Goal: Task Accomplishment & Management: Use online tool/utility

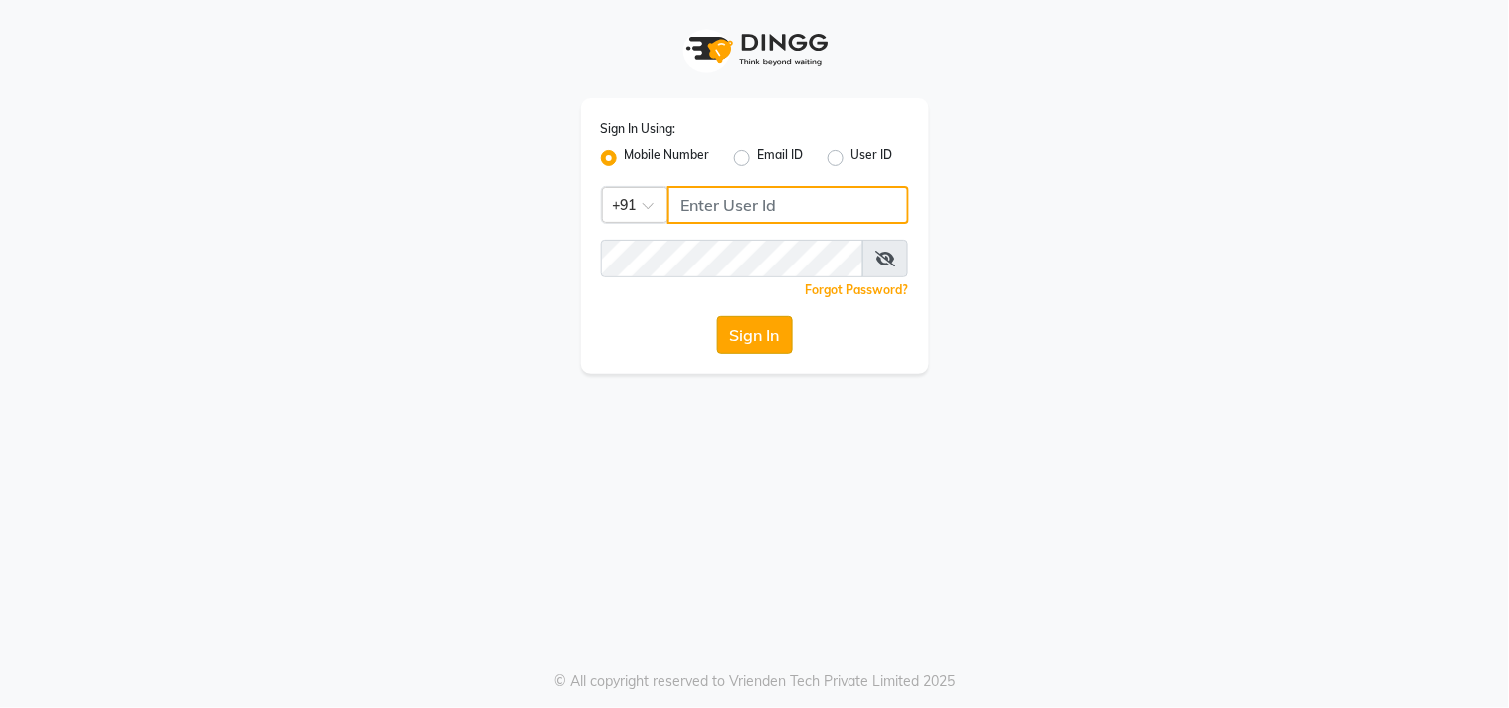
type input "9266285232"
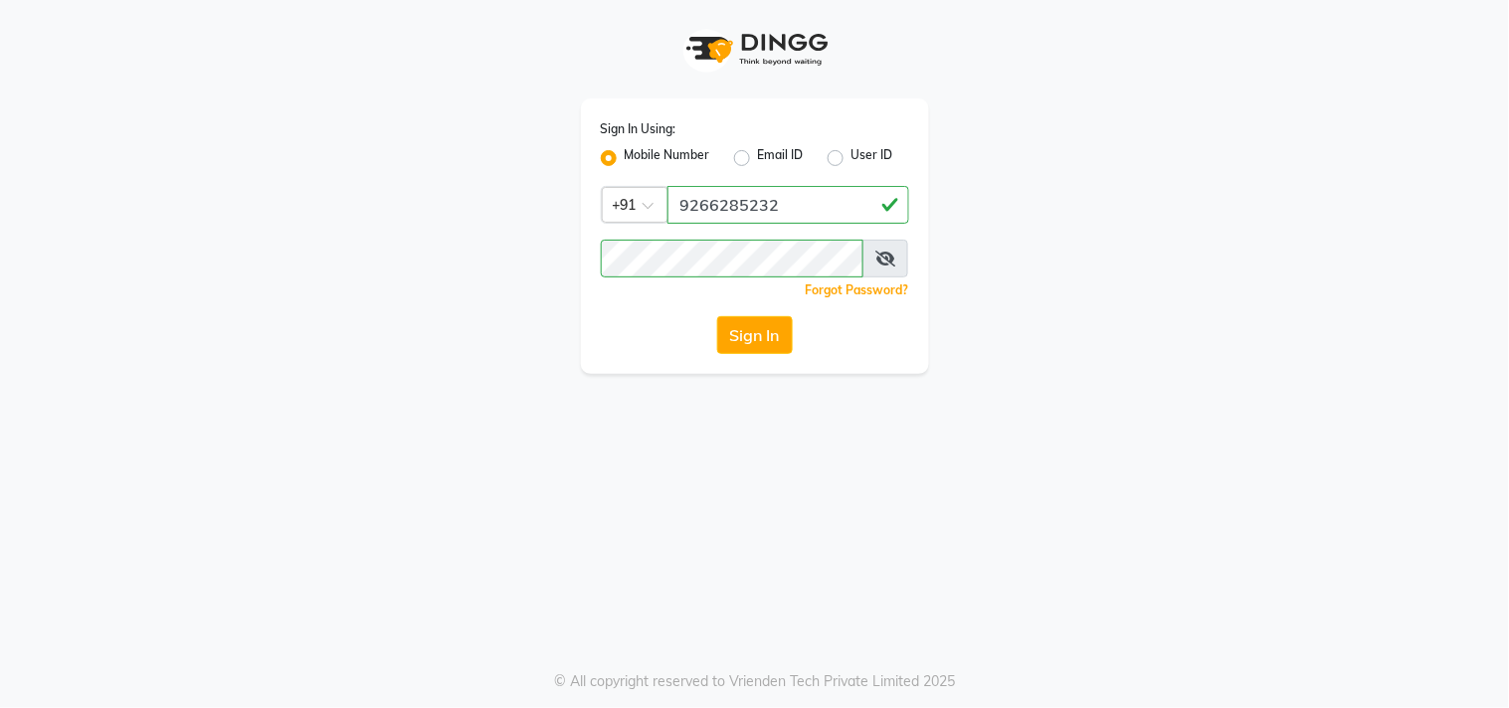
drag, startPoint x: 717, startPoint y: 325, endPoint x: 727, endPoint y: 338, distance: 16.3
click at [717, 324] on button "Sign In" at bounding box center [755, 335] width 76 height 38
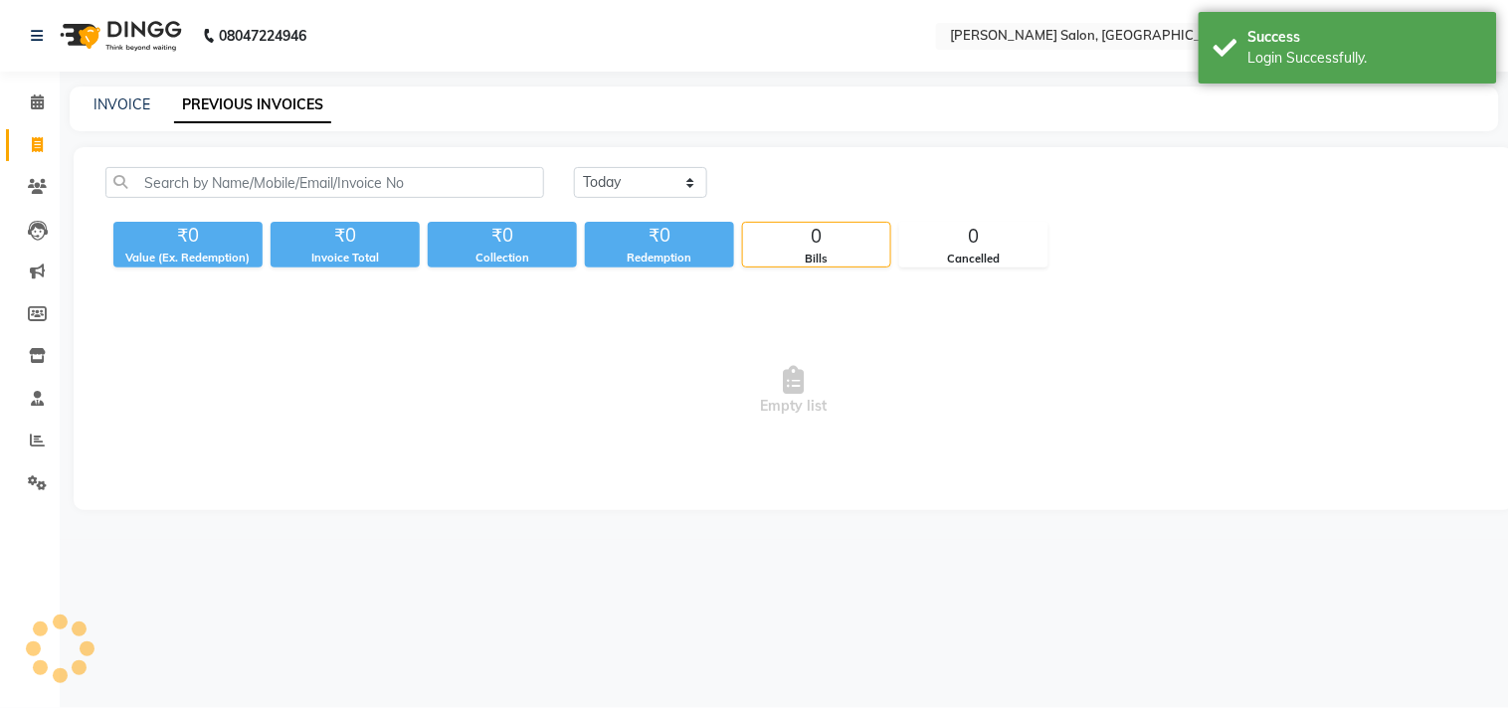
select select "en"
click at [53, 93] on span at bounding box center [37, 102] width 35 height 23
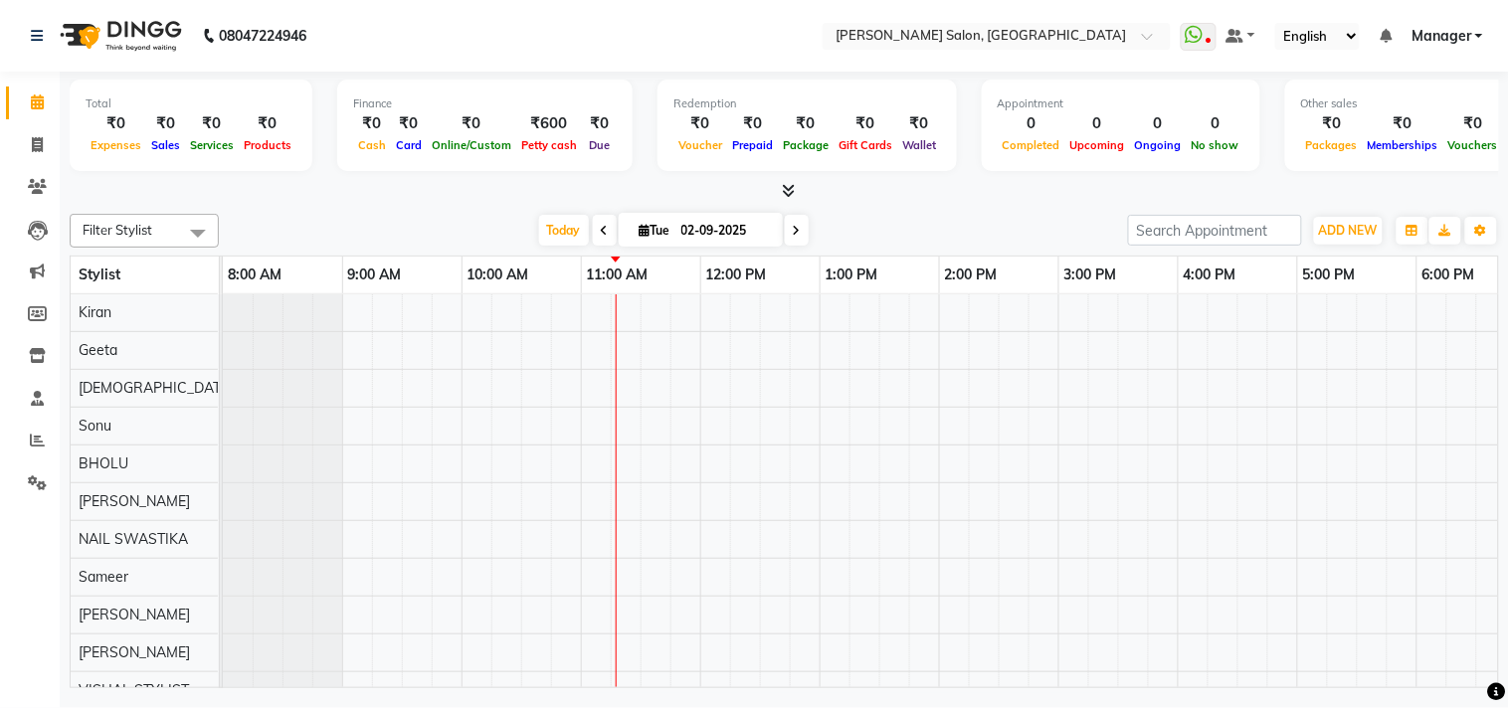
click at [789, 191] on icon at bounding box center [788, 190] width 13 height 15
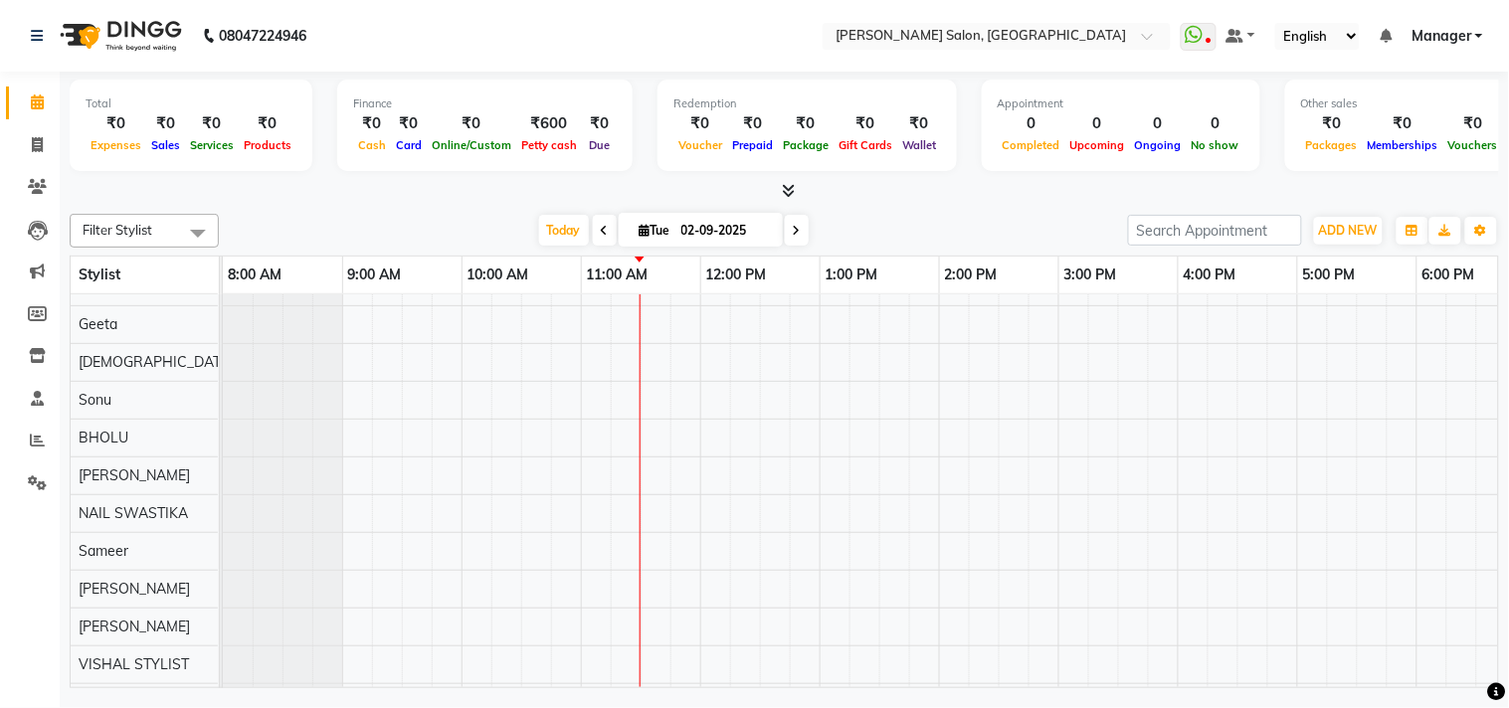
click at [634, 8] on nav "08047224946 Select Location × [PERSON_NAME][GEOGRAPHIC_DATA] WhatsApp Status ✕ …" at bounding box center [754, 36] width 1509 height 72
click at [35, 443] on icon at bounding box center [37, 440] width 15 height 15
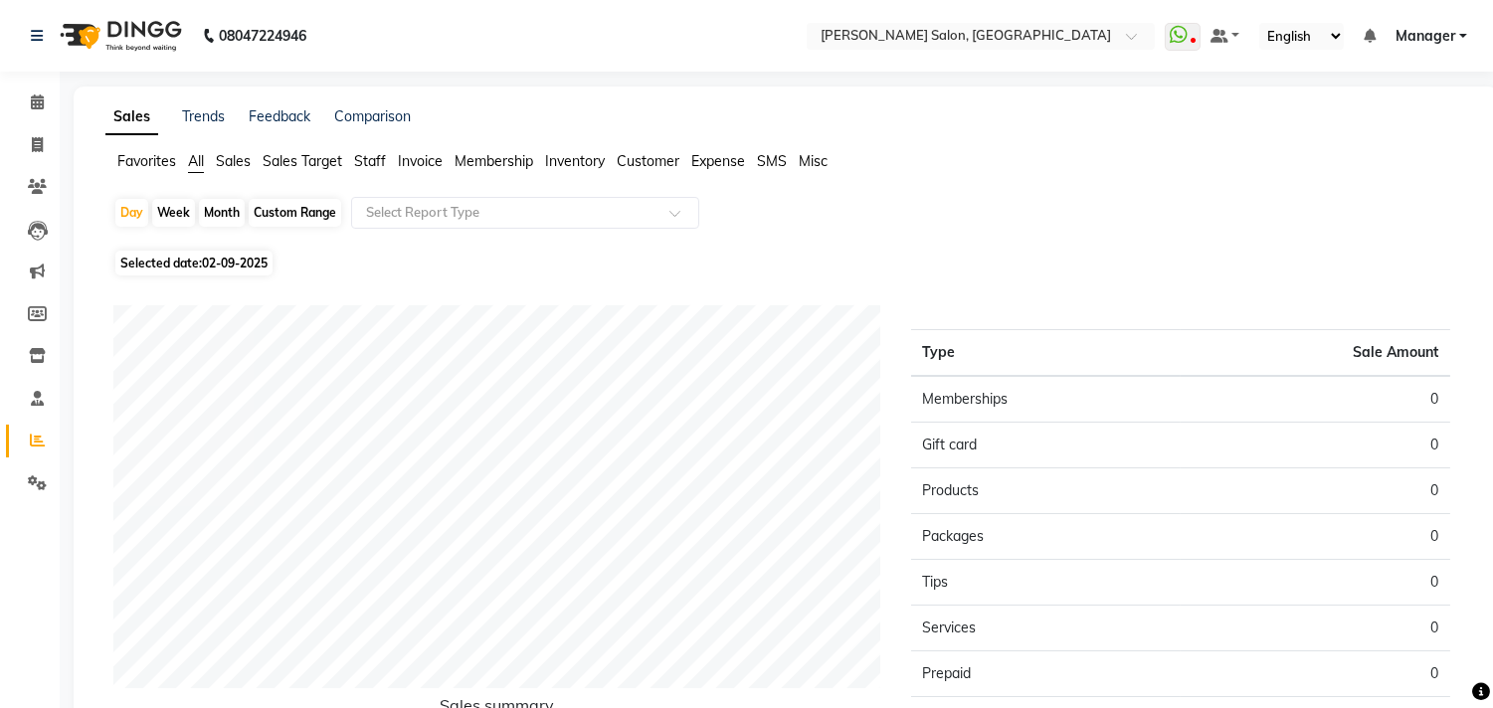
drag, startPoint x: 213, startPoint y: 210, endPoint x: 227, endPoint y: 225, distance: 20.4
click at [213, 211] on div "Month" at bounding box center [222, 213] width 46 height 28
select select "9"
select select "2025"
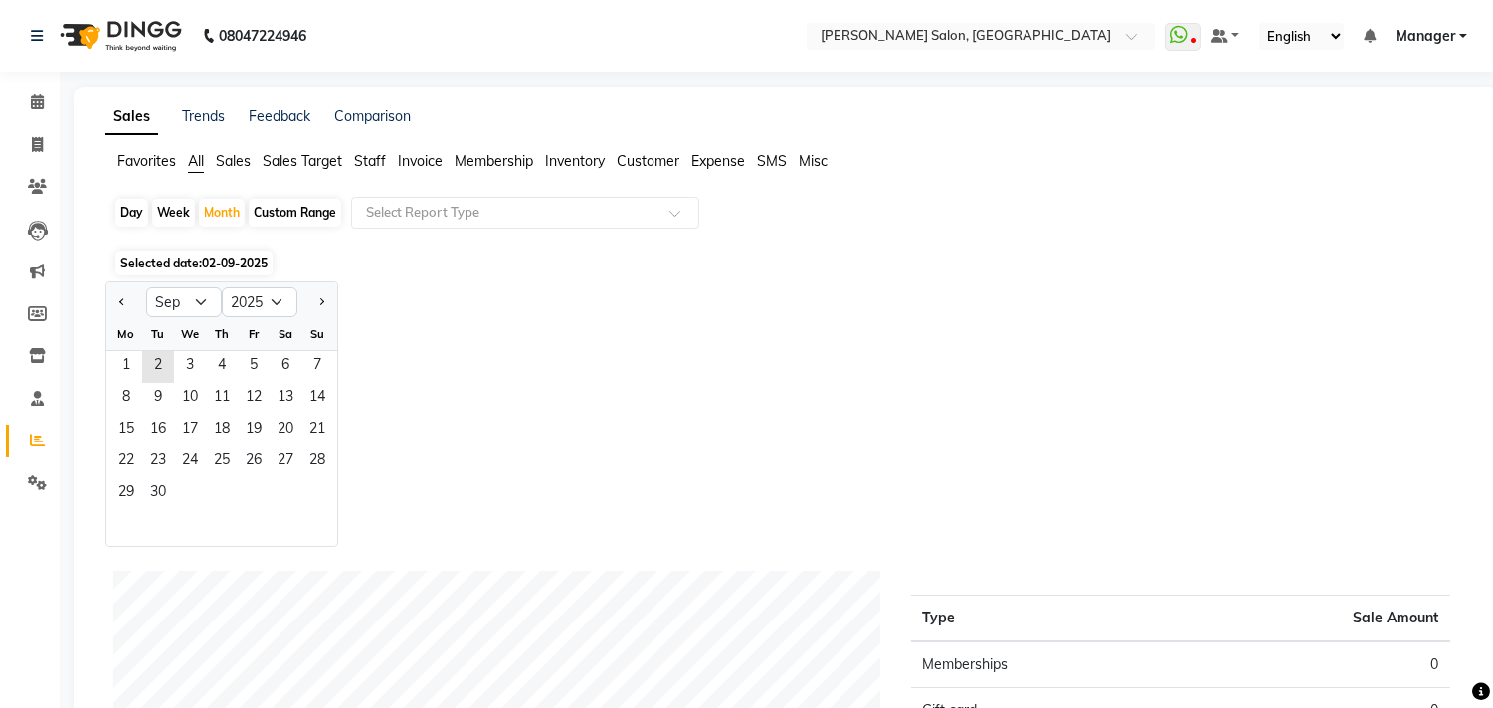
click at [133, 301] on div at bounding box center [126, 302] width 40 height 32
click at [127, 304] on button "Previous month" at bounding box center [122, 302] width 16 height 32
select select "8"
click at [255, 364] on span "1" at bounding box center [254, 367] width 32 height 32
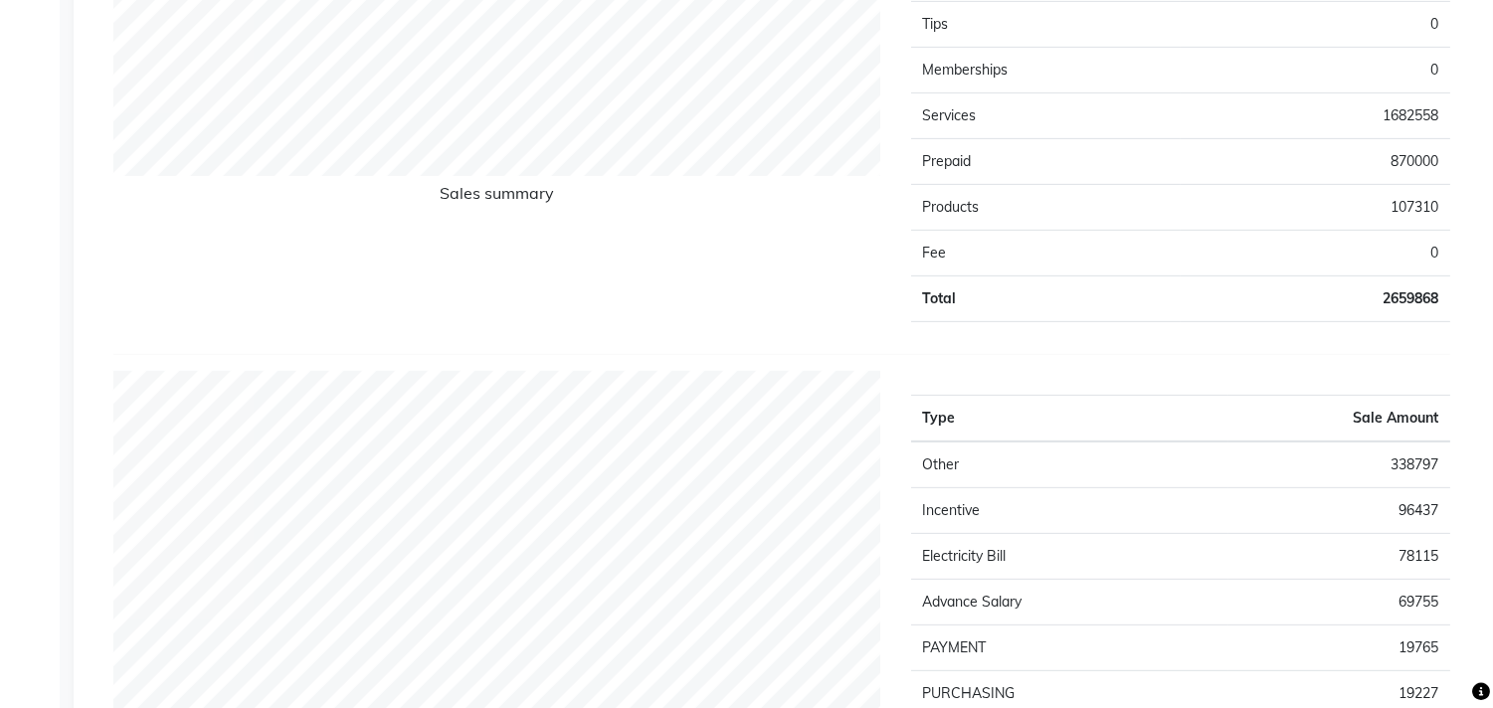
scroll to position [1657, 0]
